Goal: Leave review/rating

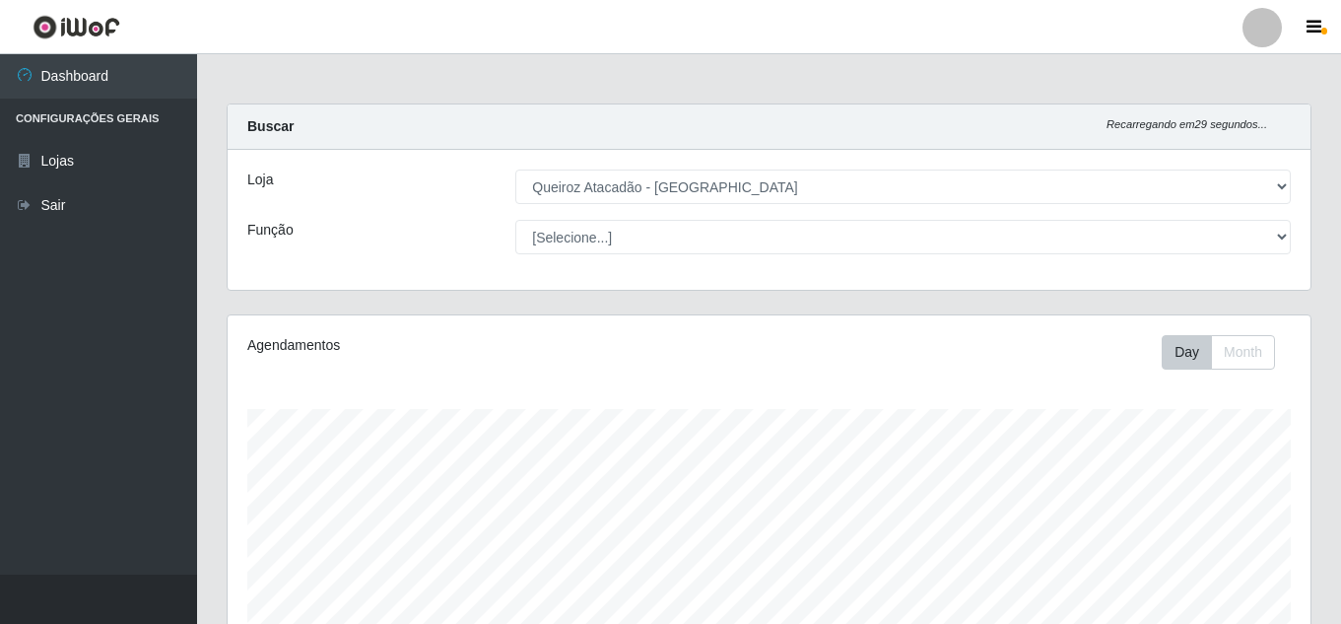
select select "225"
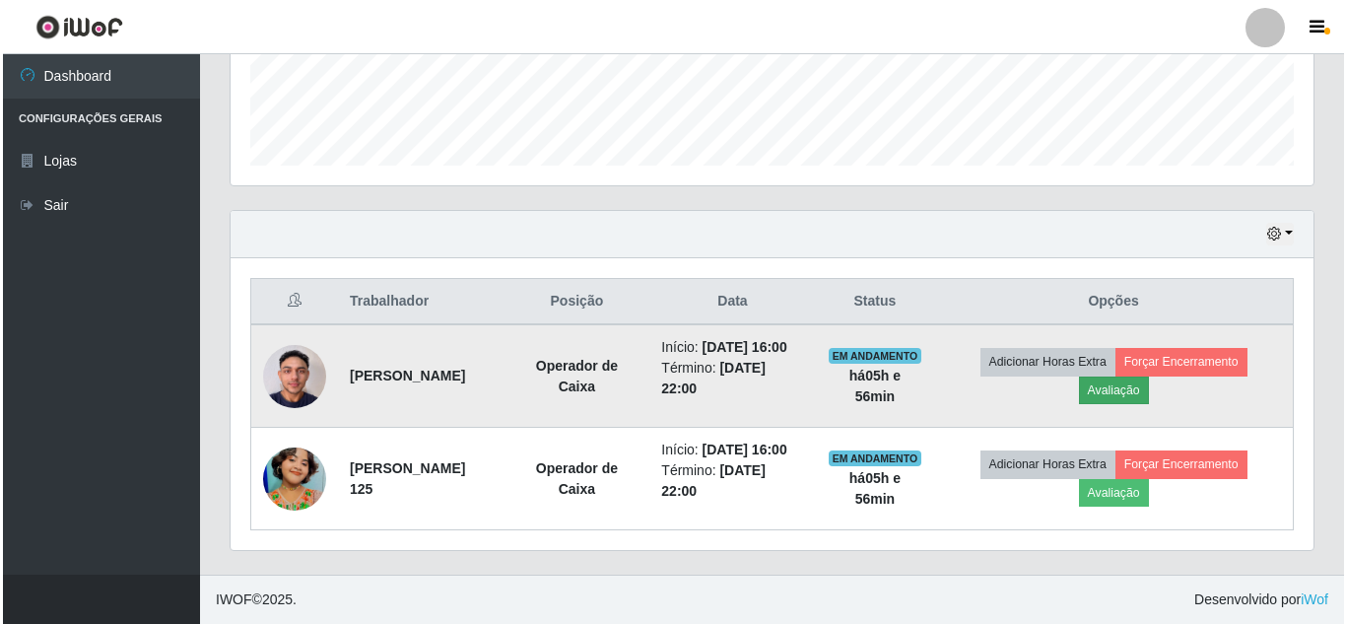
scroll to position [409, 1083]
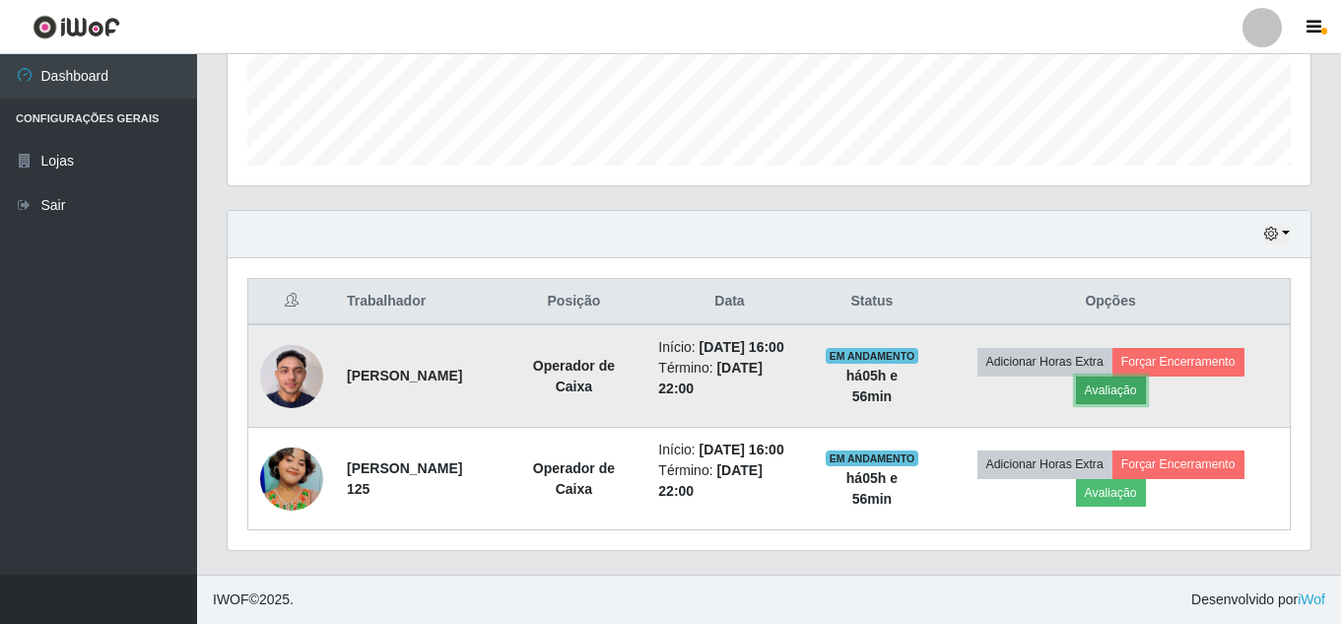
click at [1141, 376] on button "Avaliação" at bounding box center [1111, 390] width 70 height 28
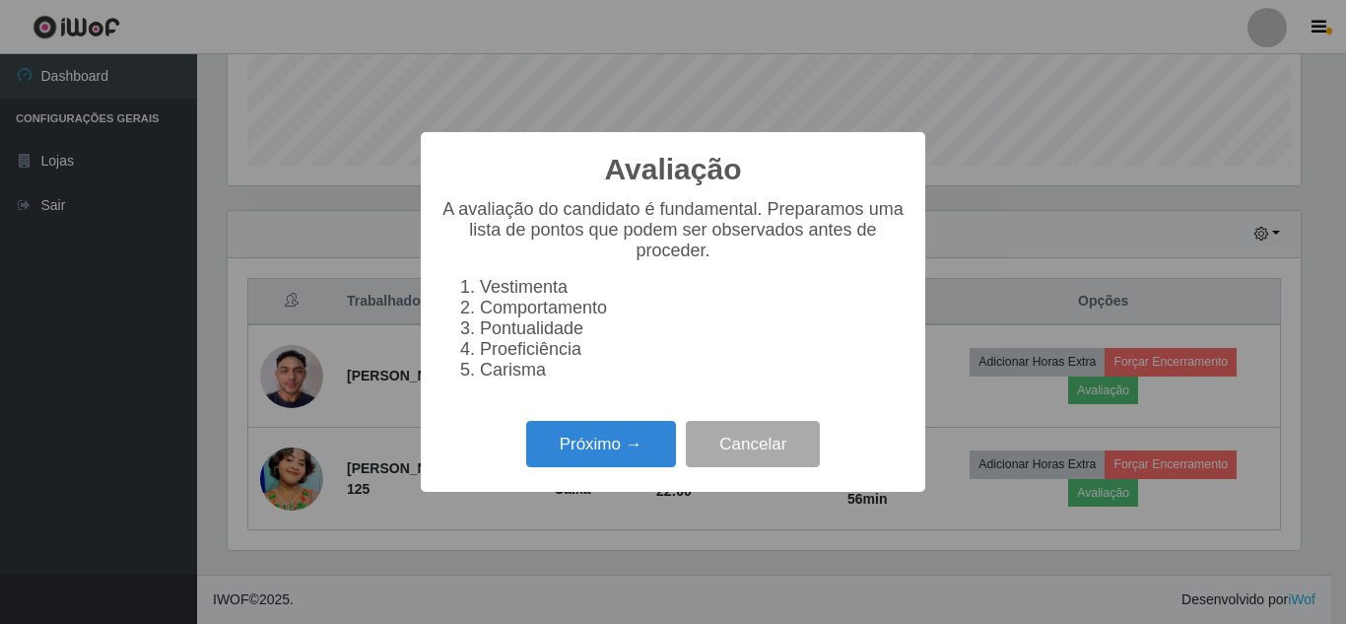
scroll to position [409, 1073]
click at [645, 460] on button "Próximo →" at bounding box center [601, 444] width 150 height 46
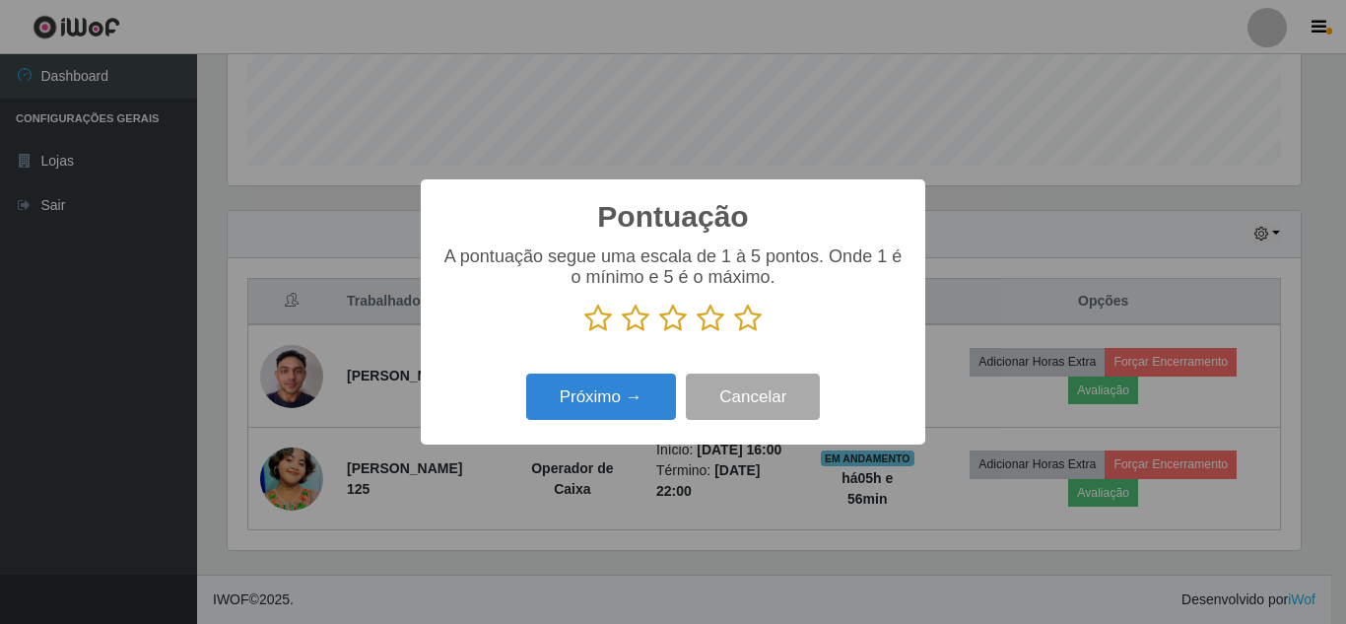
scroll to position [984784, 984120]
click at [747, 318] on icon at bounding box center [748, 318] width 28 height 30
click at [734, 333] on input "radio" at bounding box center [734, 333] width 0 height 0
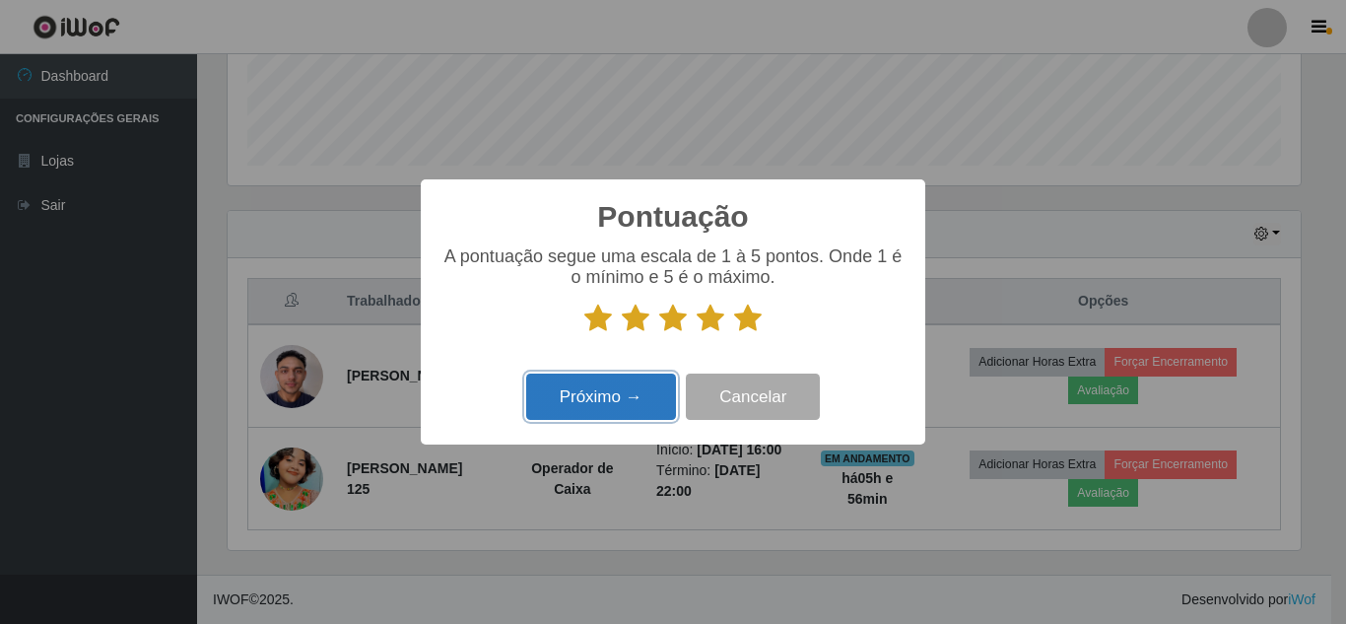
click at [619, 409] on button "Próximo →" at bounding box center [601, 396] width 150 height 46
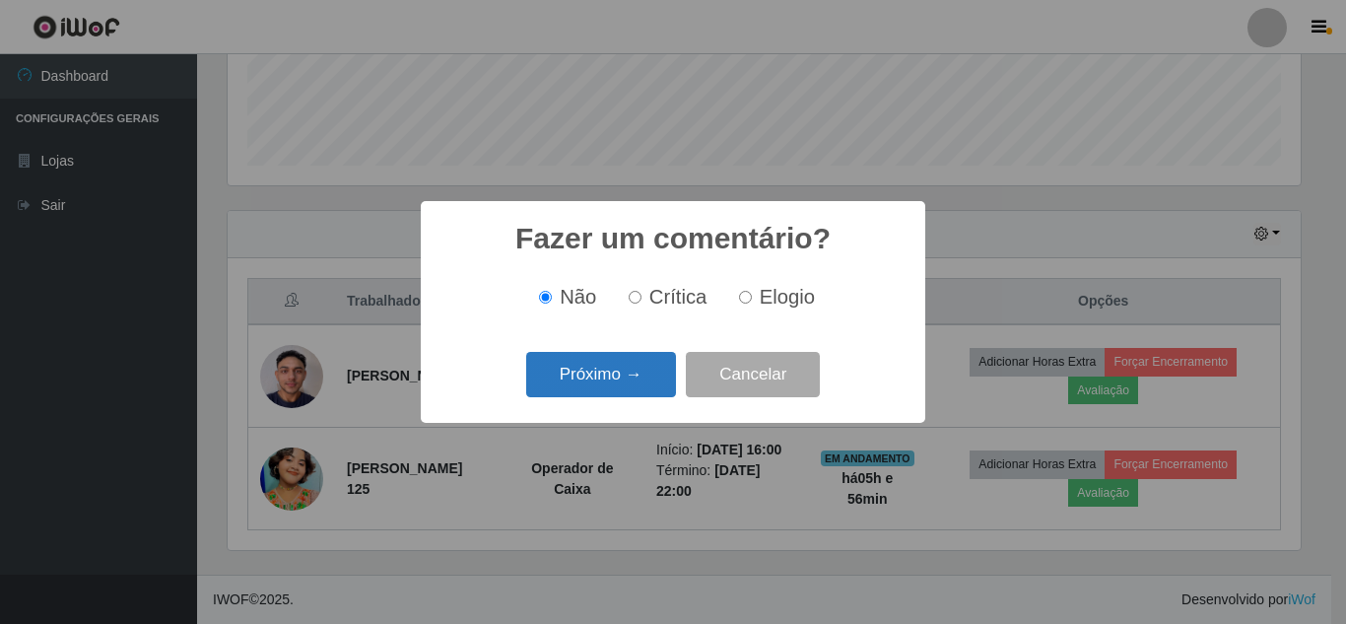
click at [648, 376] on button "Próximo →" at bounding box center [601, 375] width 150 height 46
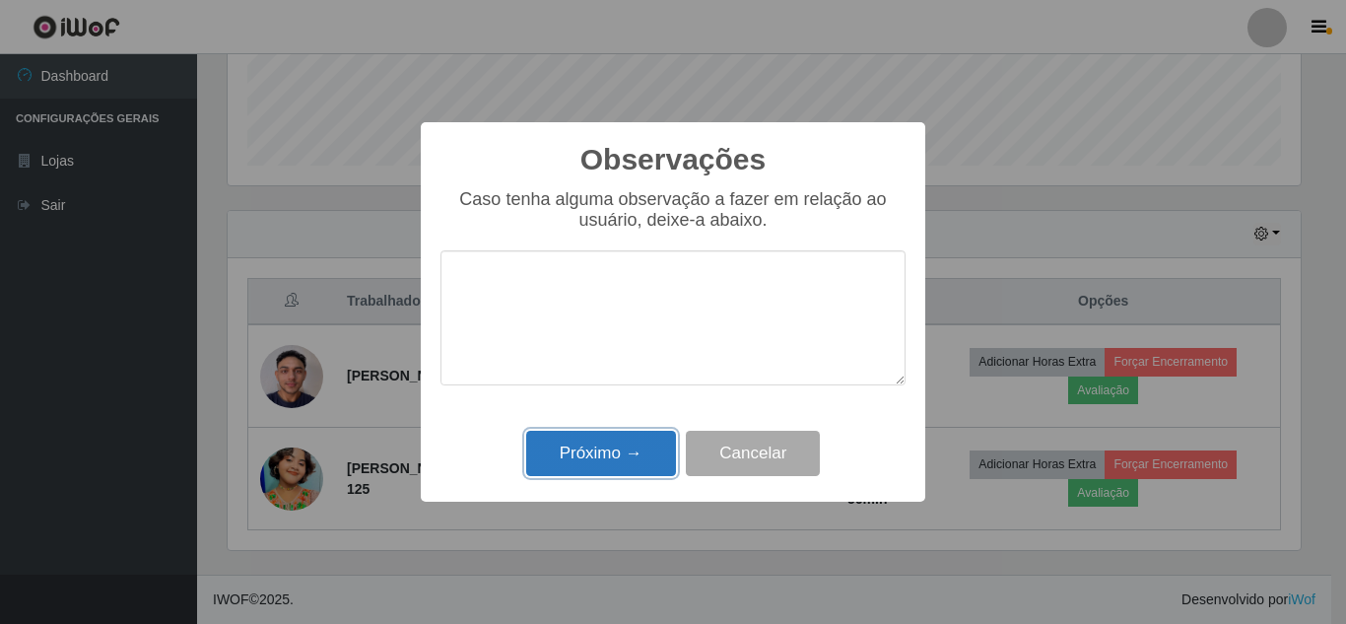
click at [644, 447] on button "Próximo →" at bounding box center [601, 454] width 150 height 46
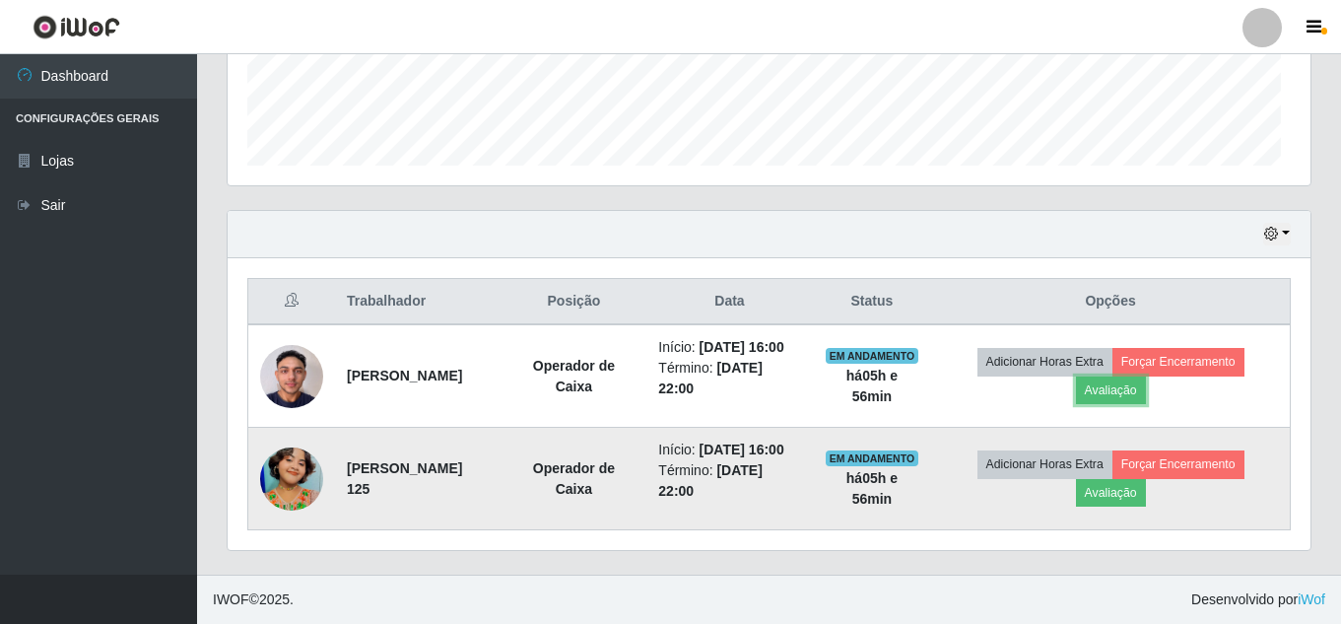
scroll to position [409, 1083]
click at [1133, 485] on button "Avaliação" at bounding box center [1111, 493] width 70 height 28
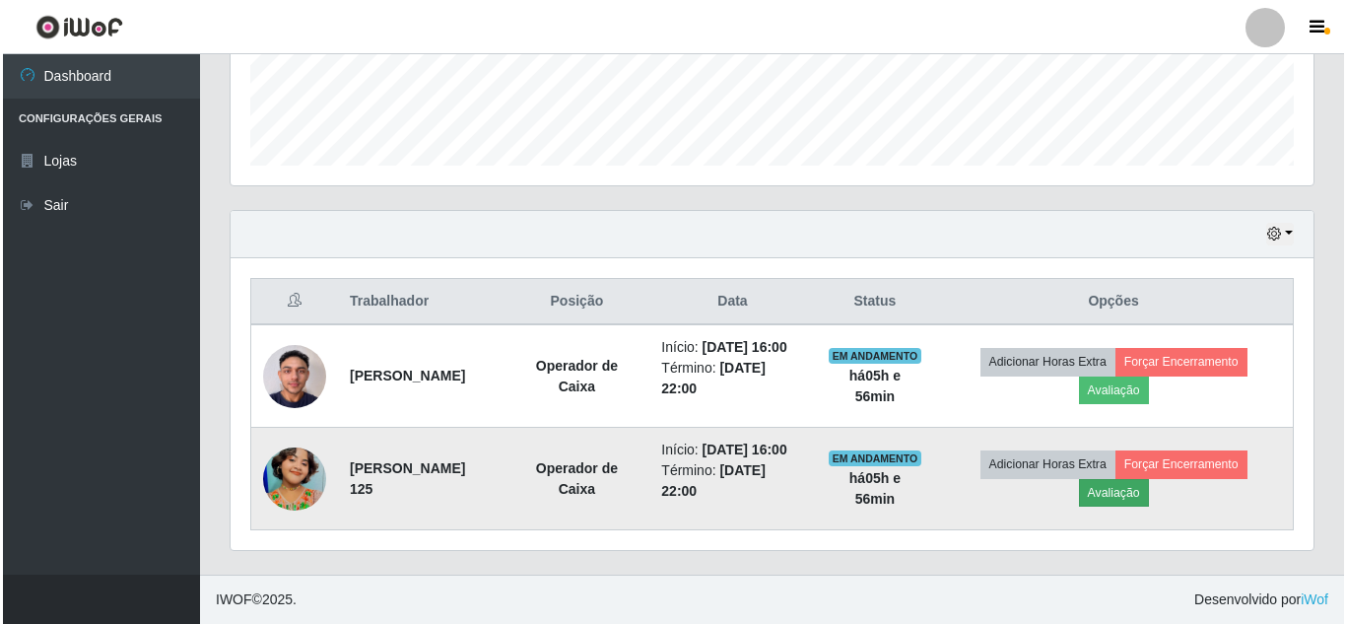
scroll to position [409, 1073]
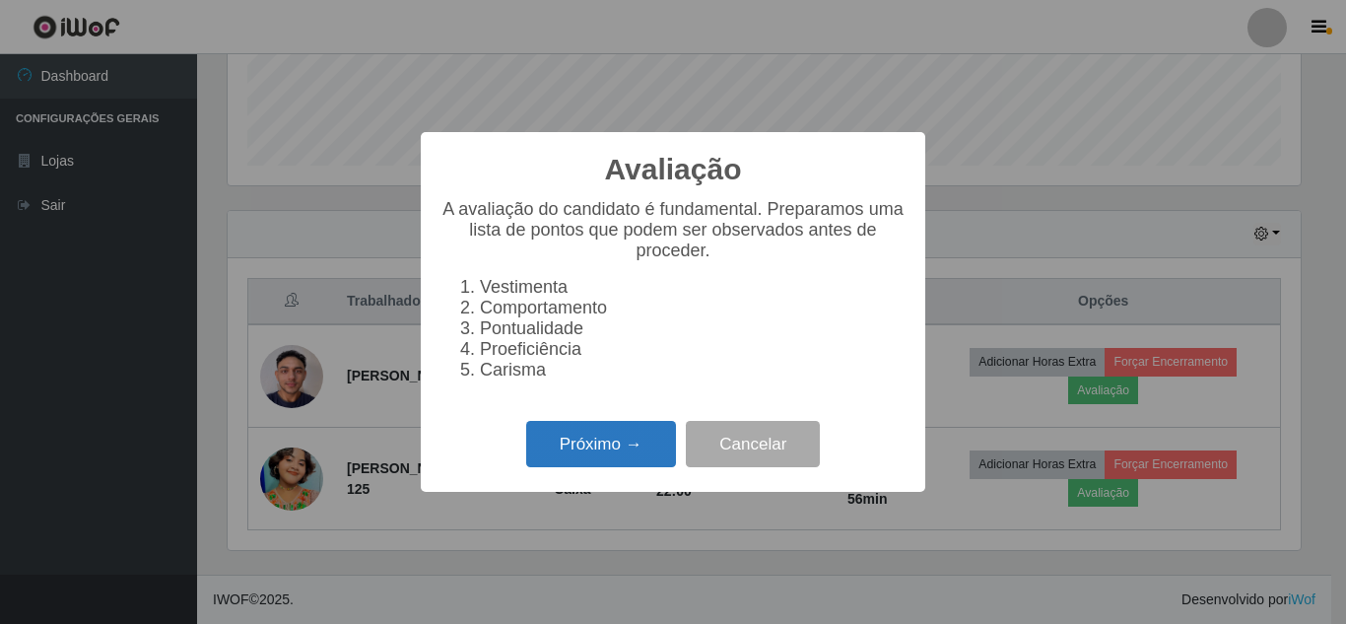
click at [572, 462] on button "Próximo →" at bounding box center [601, 444] width 150 height 46
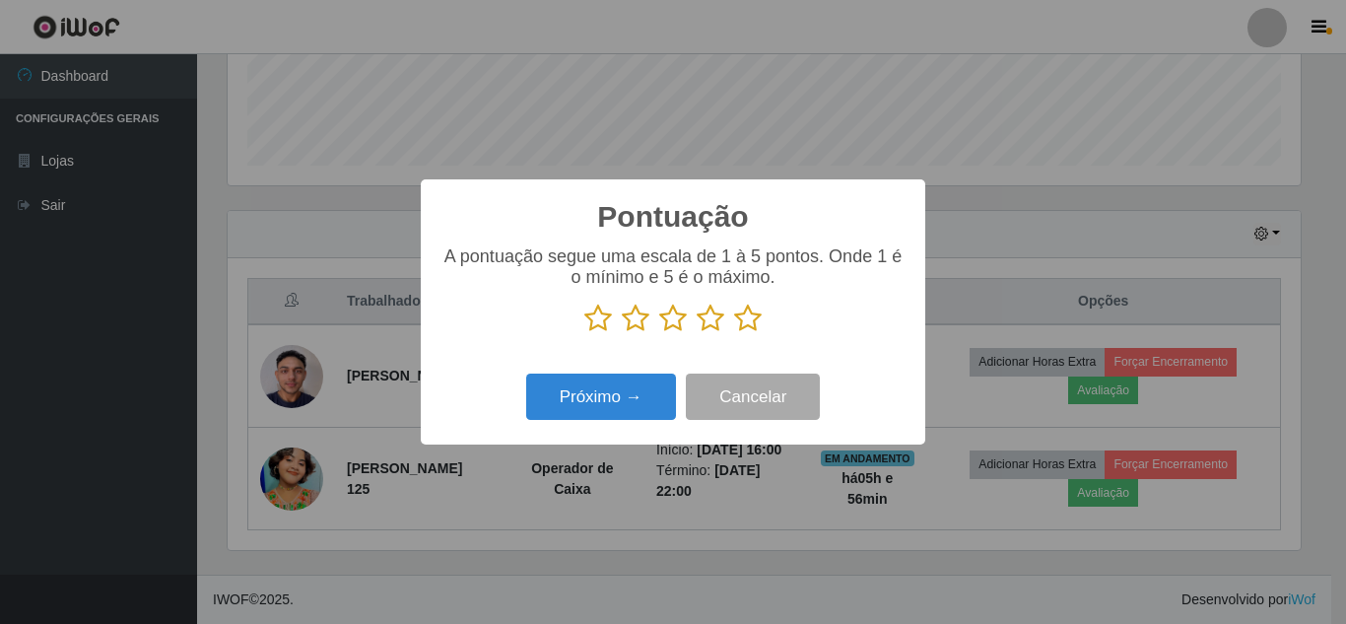
click at [747, 319] on icon at bounding box center [748, 318] width 28 height 30
click at [734, 333] on input "radio" at bounding box center [734, 333] width 0 height 0
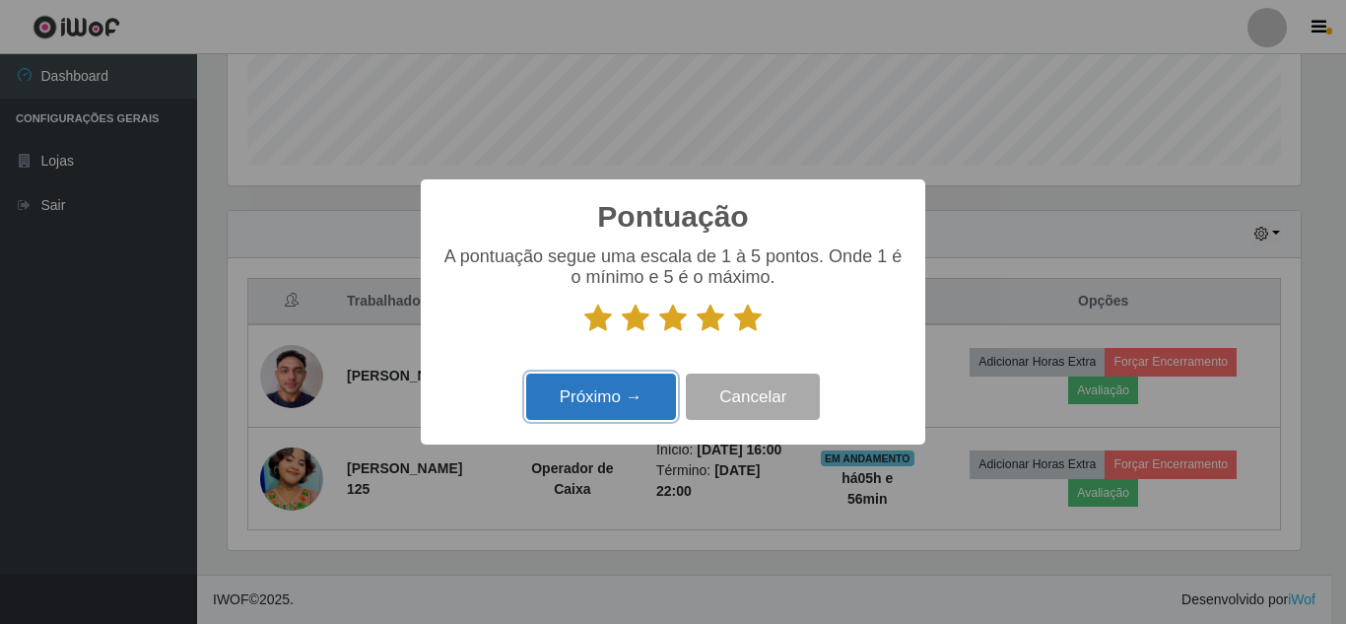
click at [586, 415] on button "Próximo →" at bounding box center [601, 396] width 150 height 46
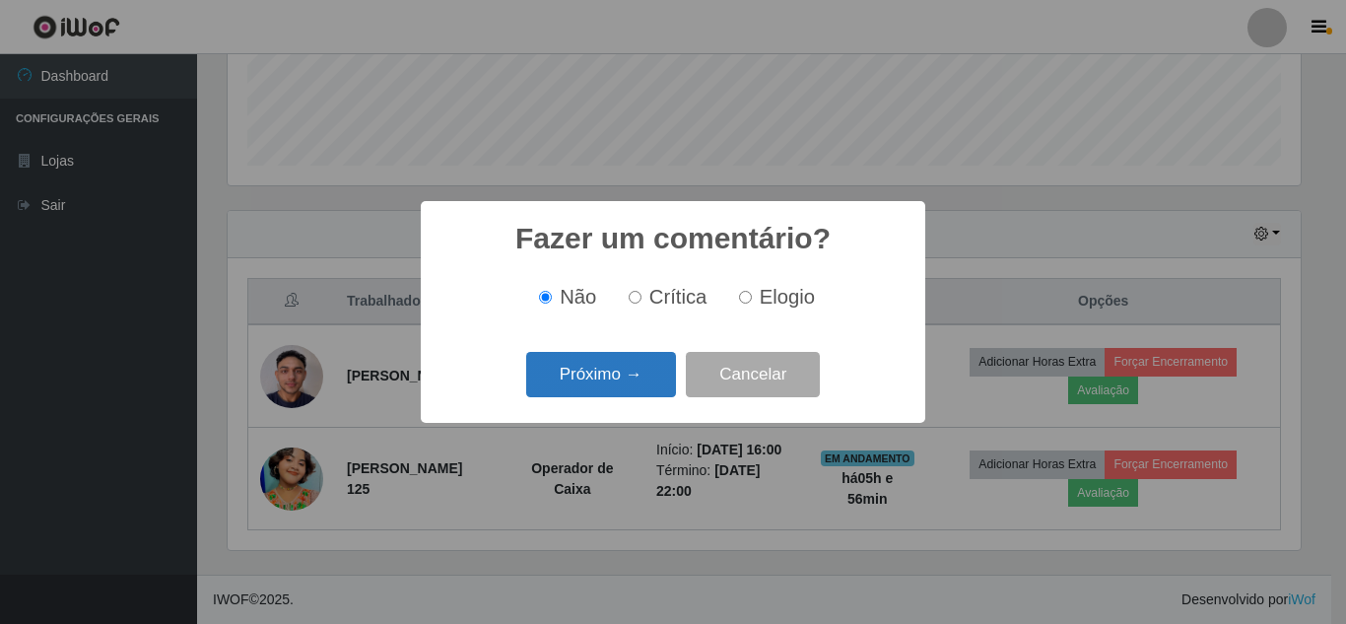
click at [609, 377] on button "Próximo →" at bounding box center [601, 375] width 150 height 46
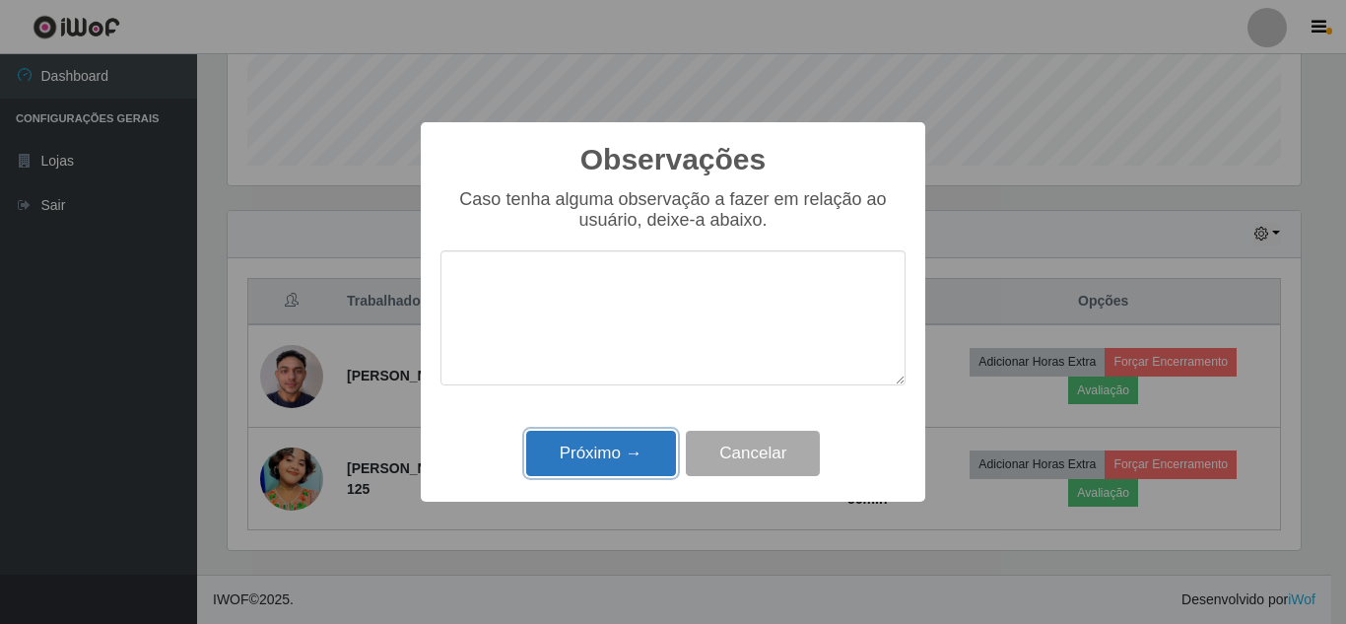
click at [597, 469] on button "Próximo →" at bounding box center [601, 454] width 150 height 46
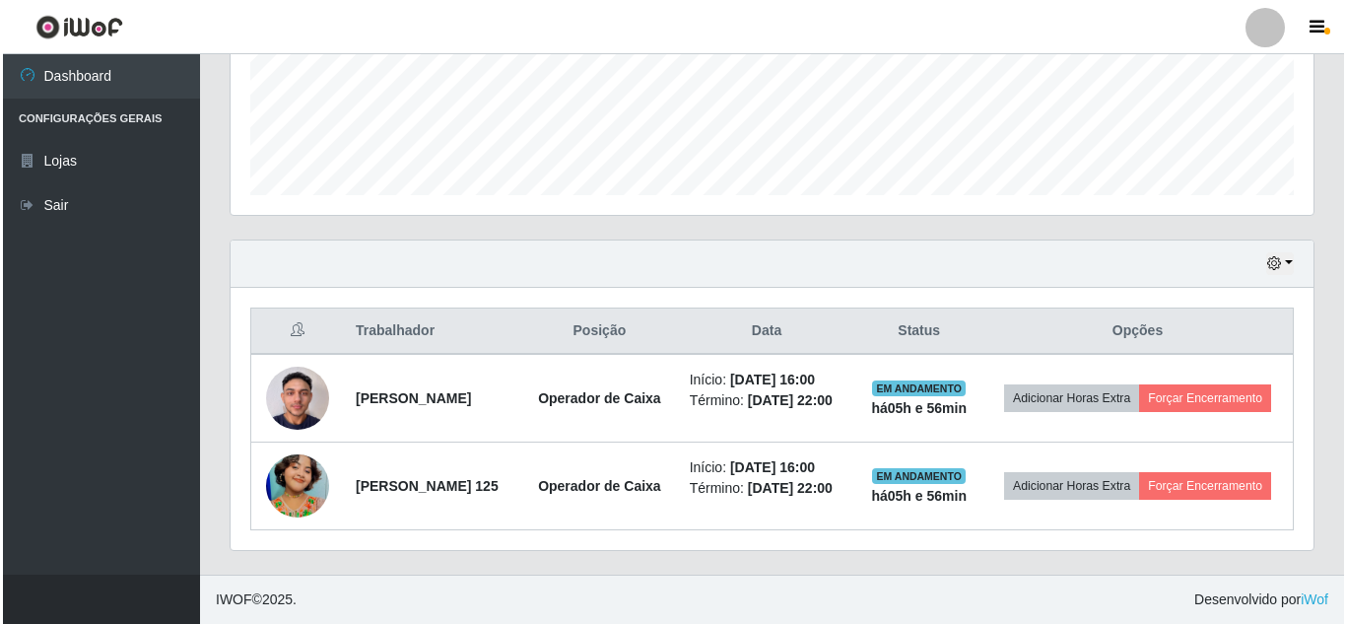
scroll to position [539, 0]
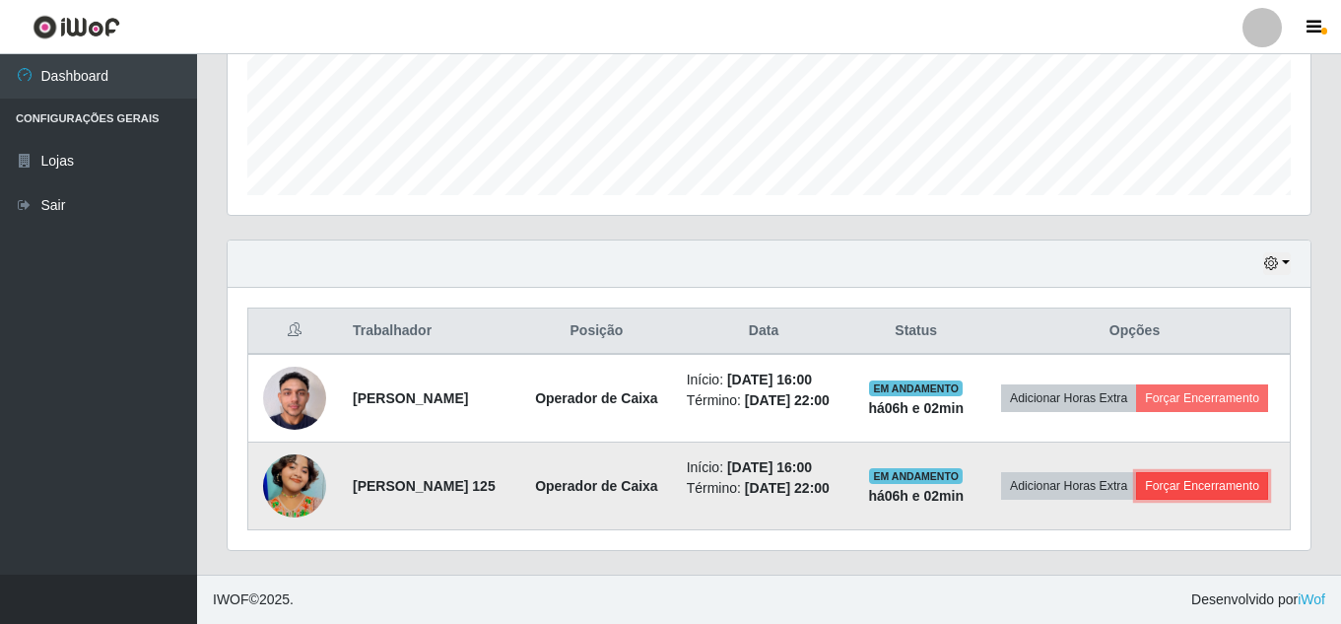
click at [1160, 499] on button "Forçar Encerramento" at bounding box center [1202, 486] width 132 height 28
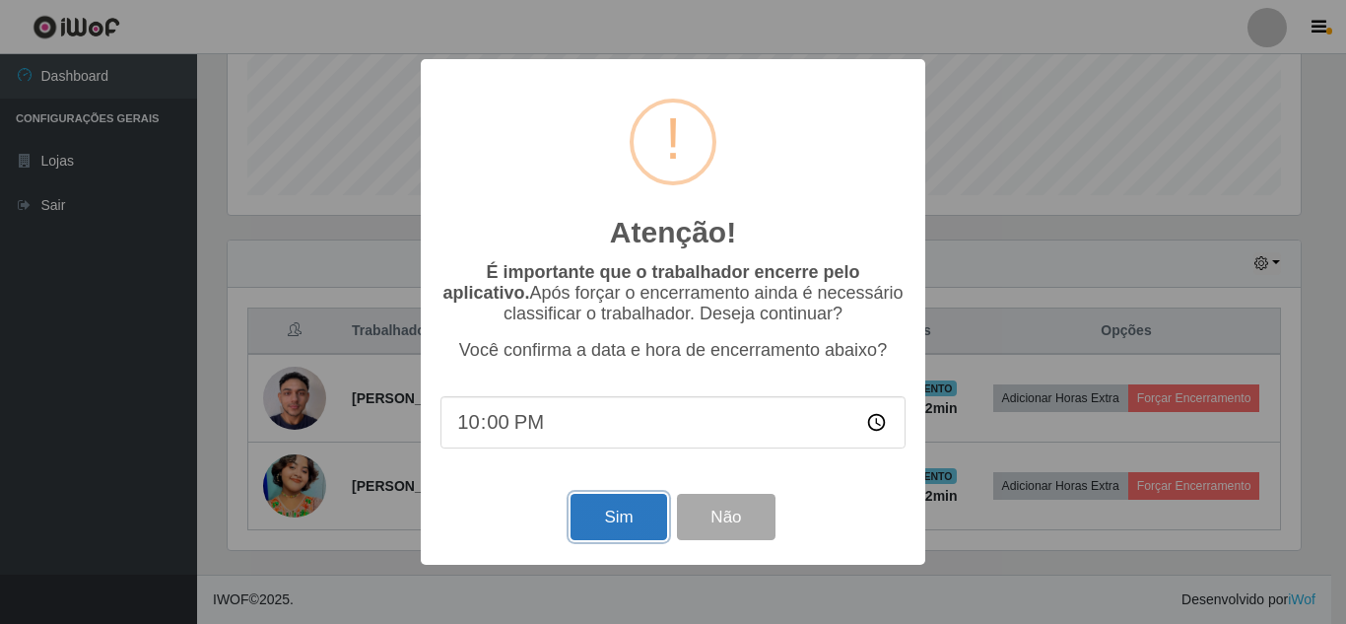
click at [618, 526] on button "Sim" at bounding box center [618, 517] width 96 height 46
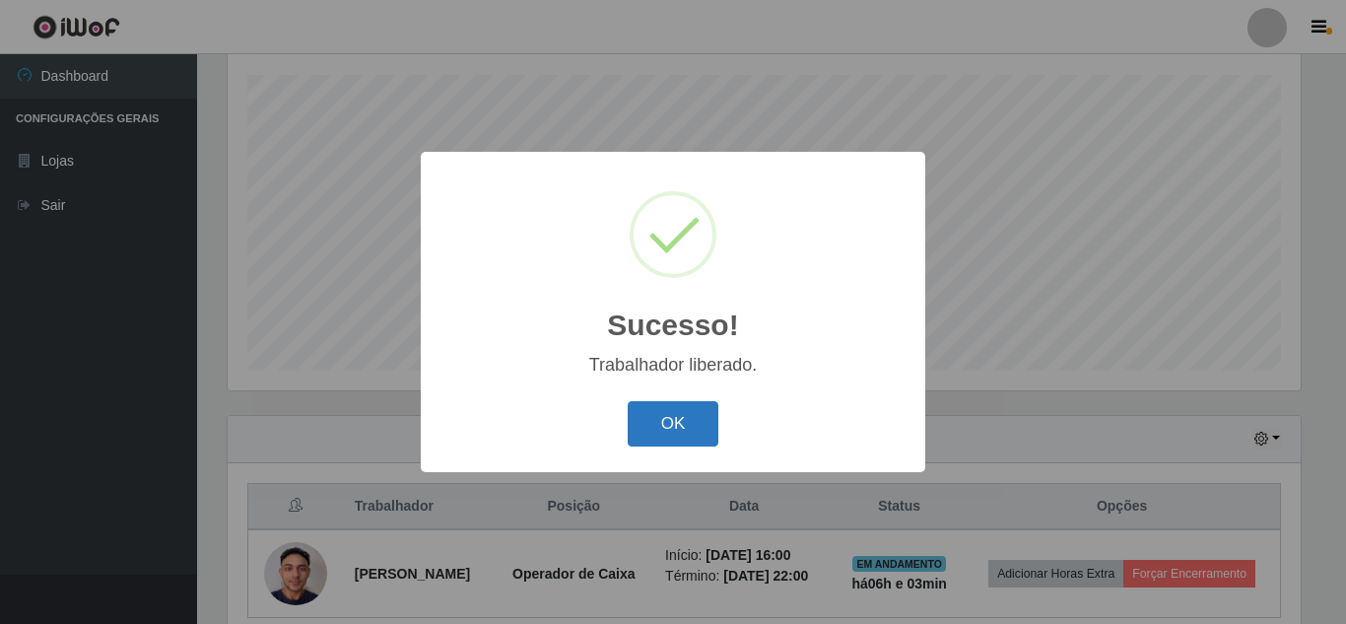
click at [691, 429] on button "OK" at bounding box center [674, 424] width 92 height 46
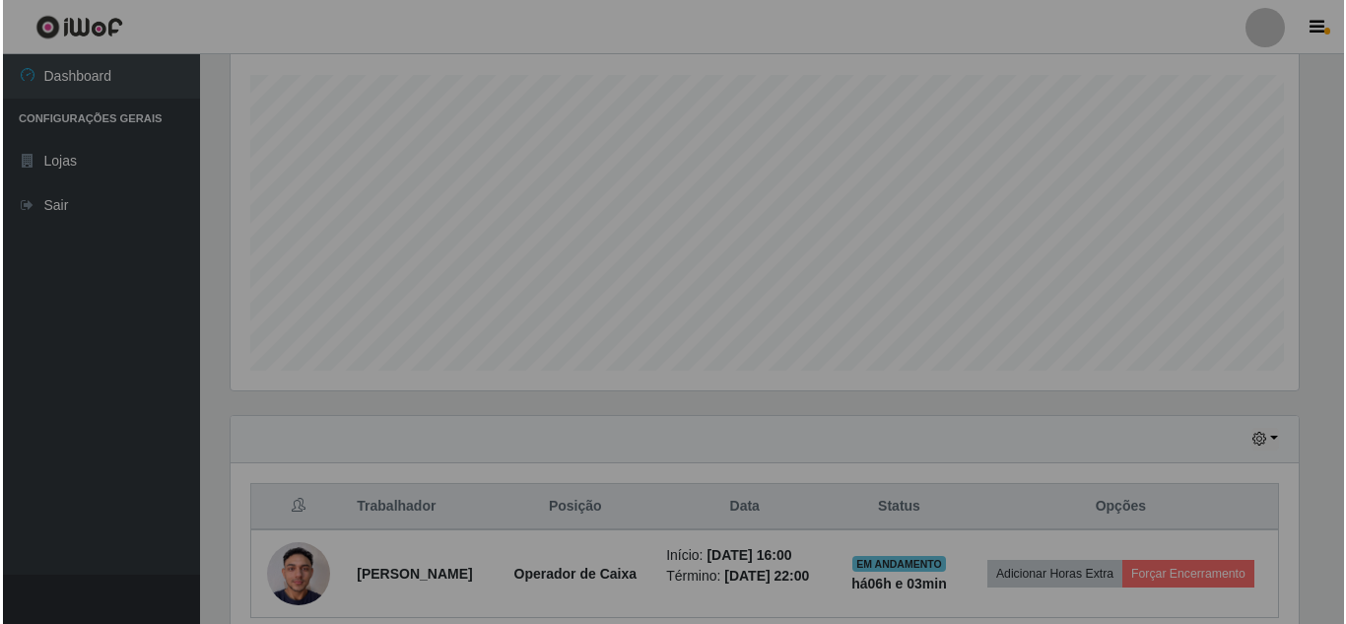
scroll to position [409, 1083]
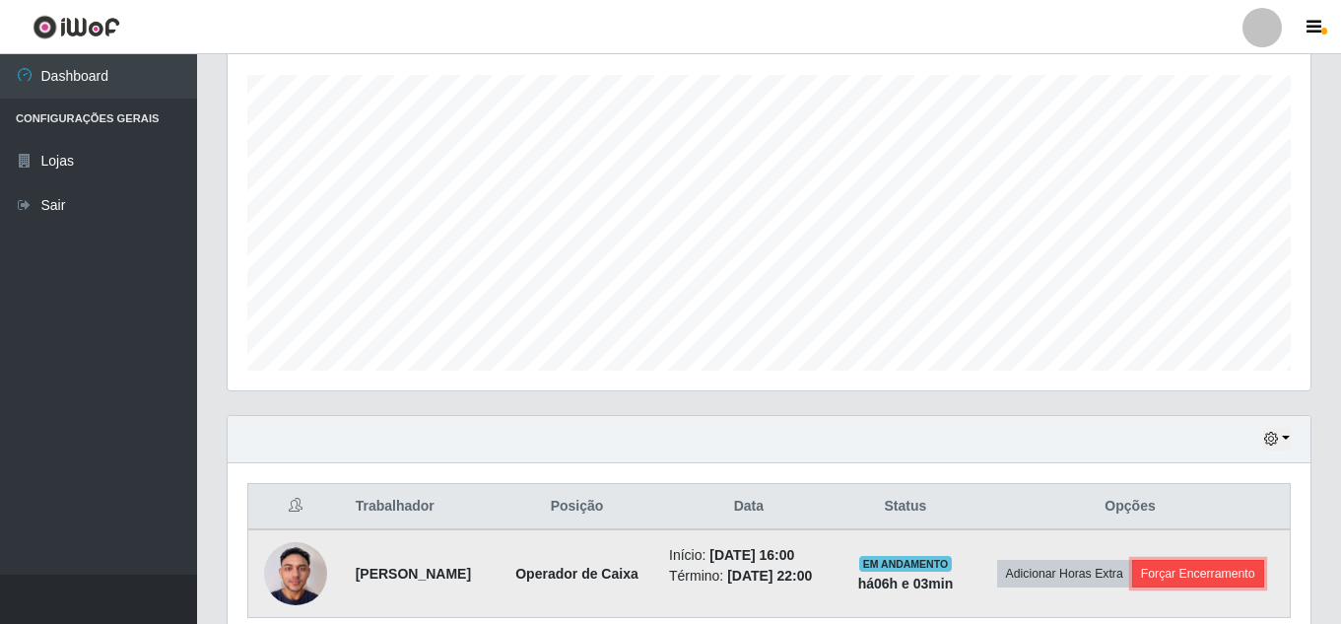
click at [1136, 587] on button "Forçar Encerramento" at bounding box center [1198, 574] width 132 height 28
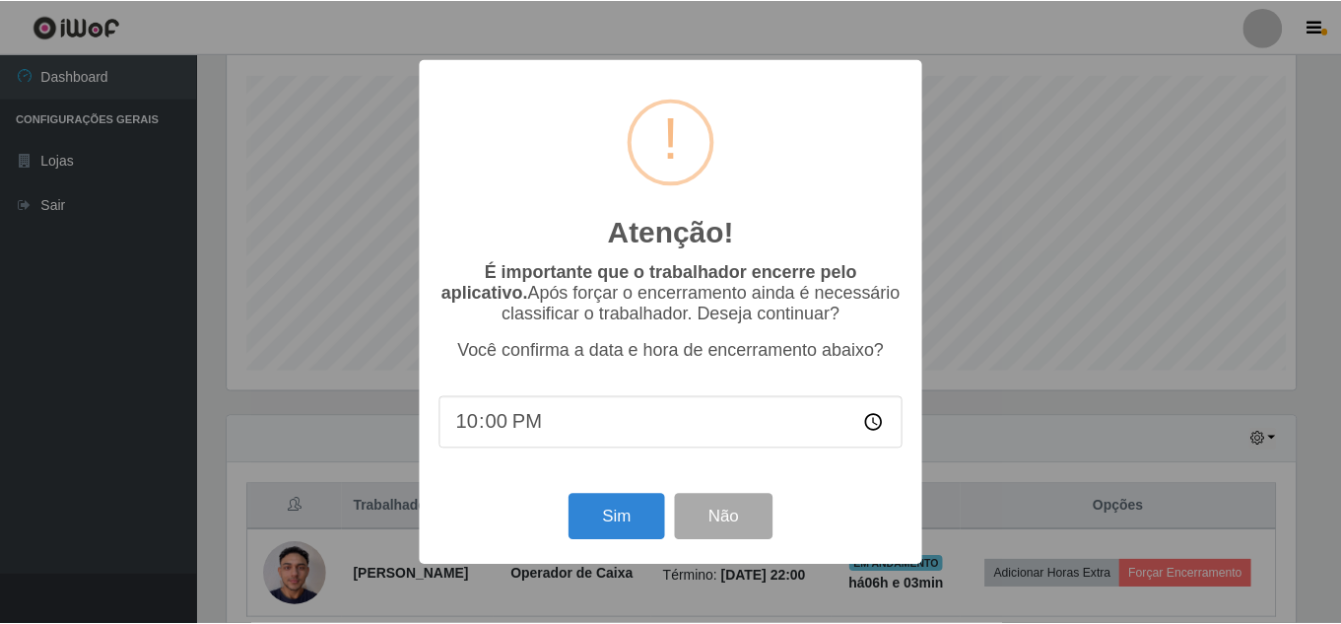
scroll to position [409, 1073]
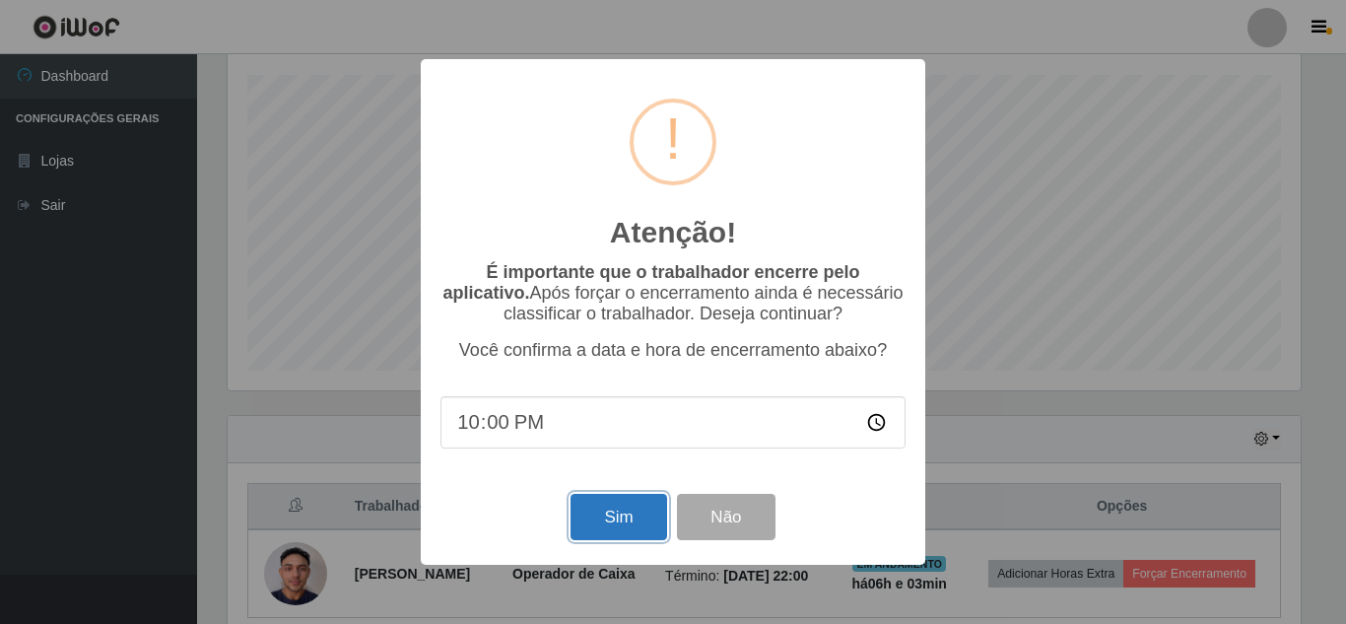
click at [631, 525] on button "Sim" at bounding box center [618, 517] width 96 height 46
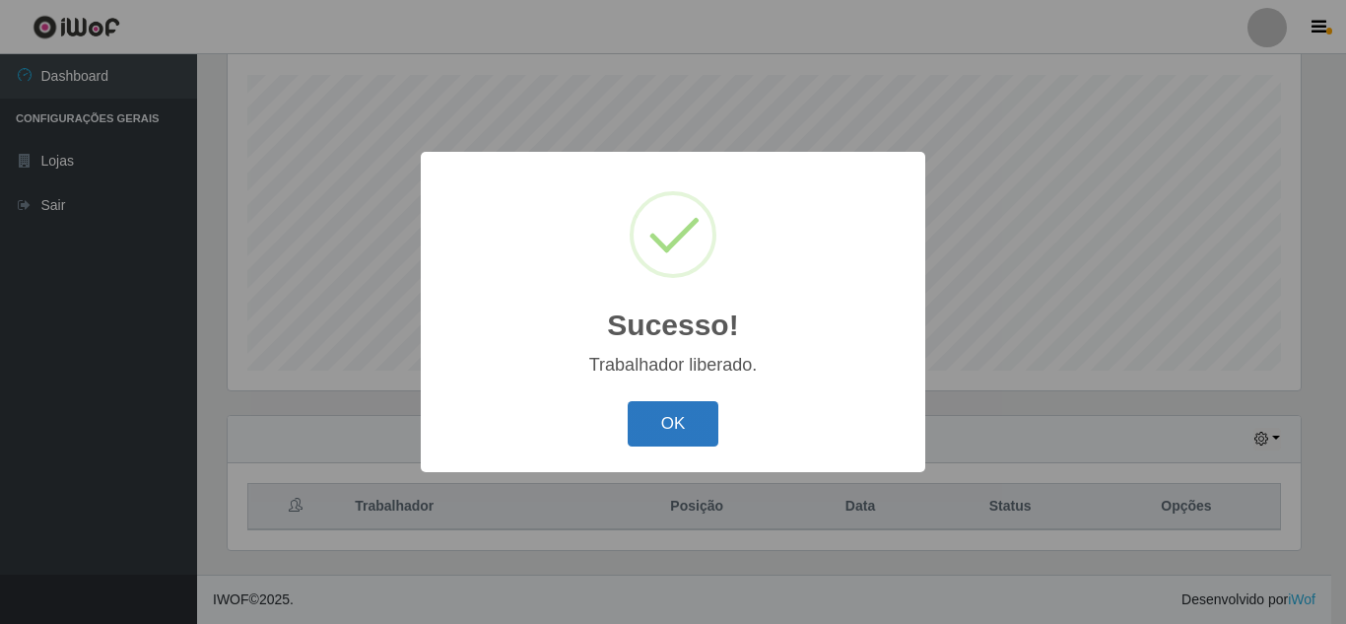
click at [686, 426] on button "OK" at bounding box center [674, 424] width 92 height 46
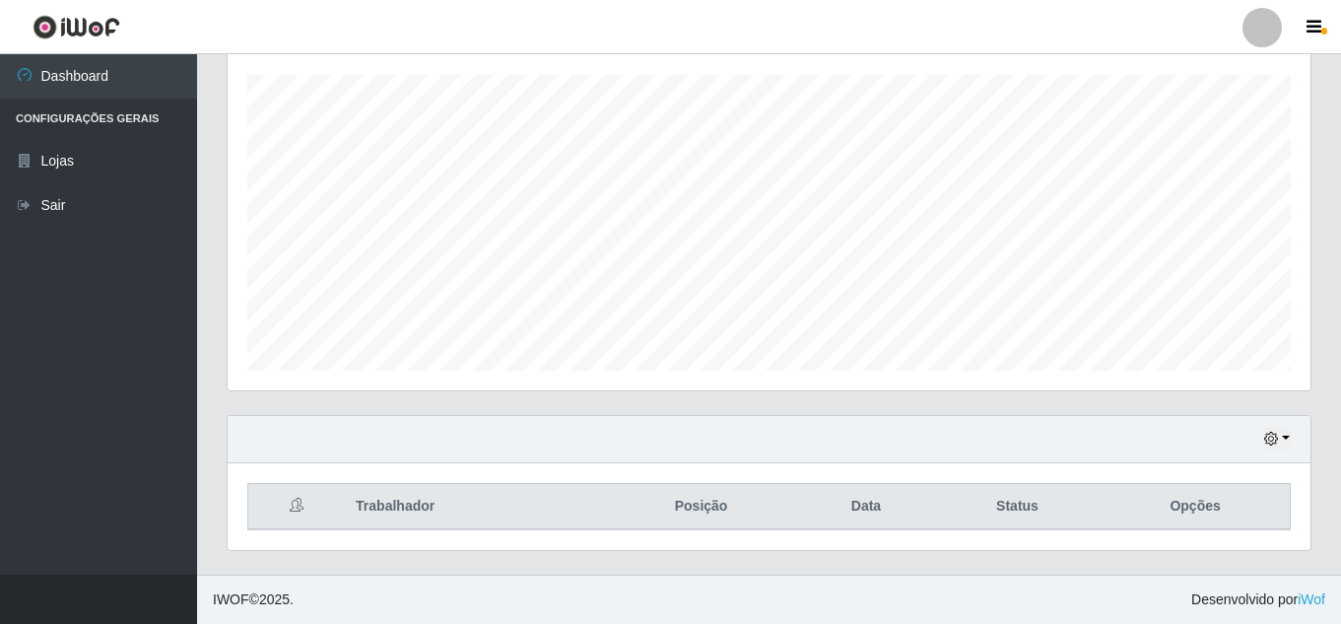
scroll to position [409, 1083]
